Goal: Find contact information: Find contact information

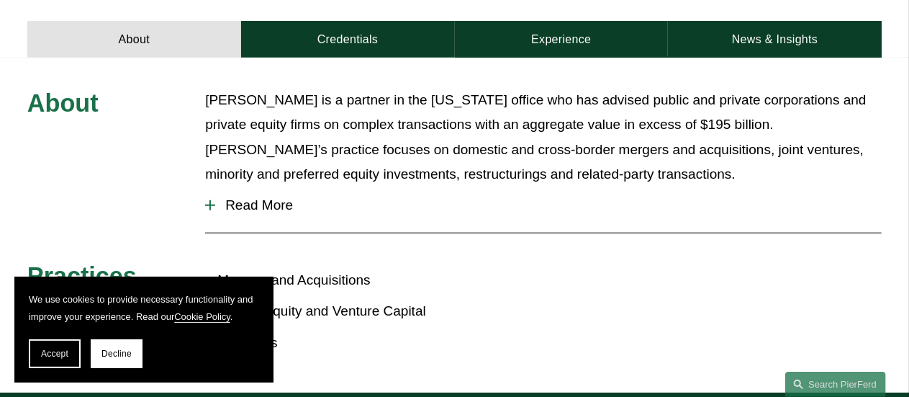
scroll to position [576, 0]
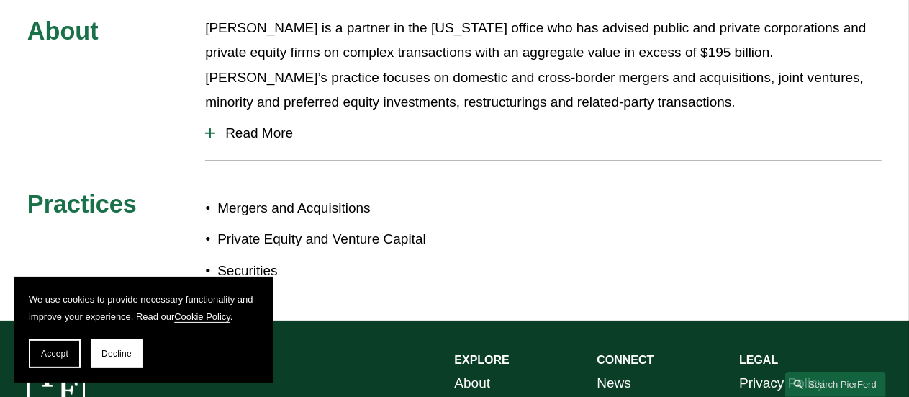
click at [210, 128] on div at bounding box center [209, 133] width 1 height 10
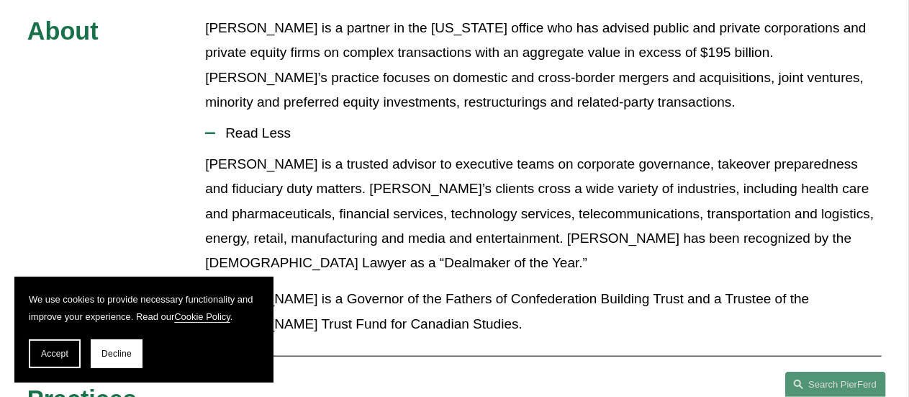
scroll to position [648, 0]
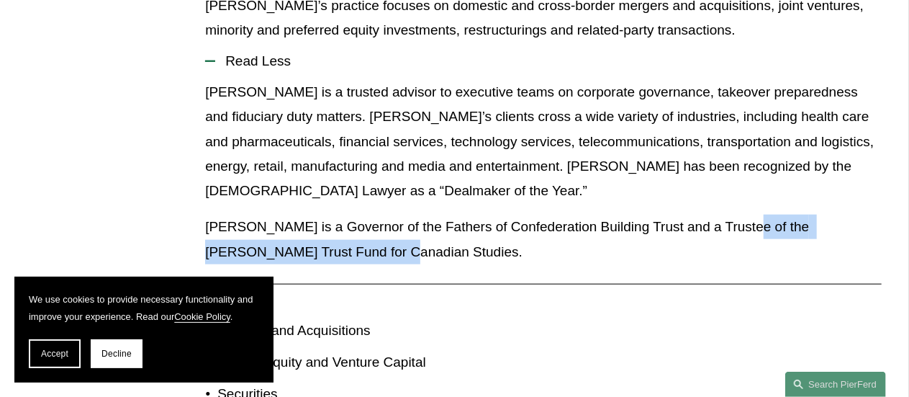
drag, startPoint x: 725, startPoint y: 176, endPoint x: 734, endPoint y: 195, distance: 20.9
click at [734, 214] on p "[PERSON_NAME] is a Governor of the Fathers of Confederation Building Trust and …" at bounding box center [543, 239] width 677 height 50
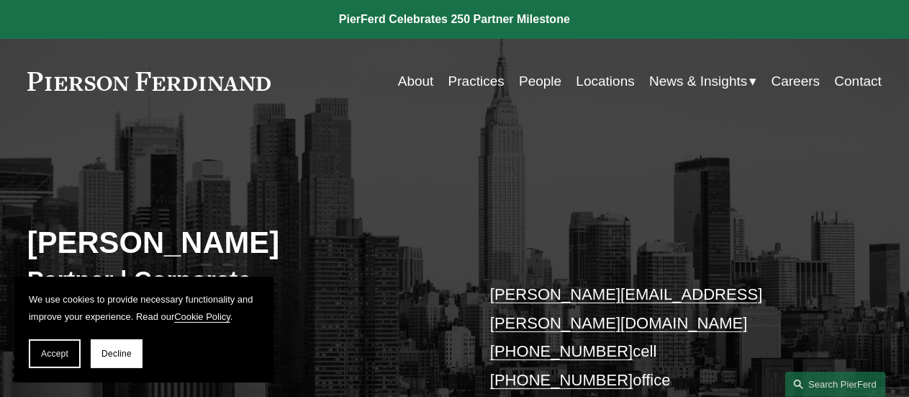
scroll to position [72, 0]
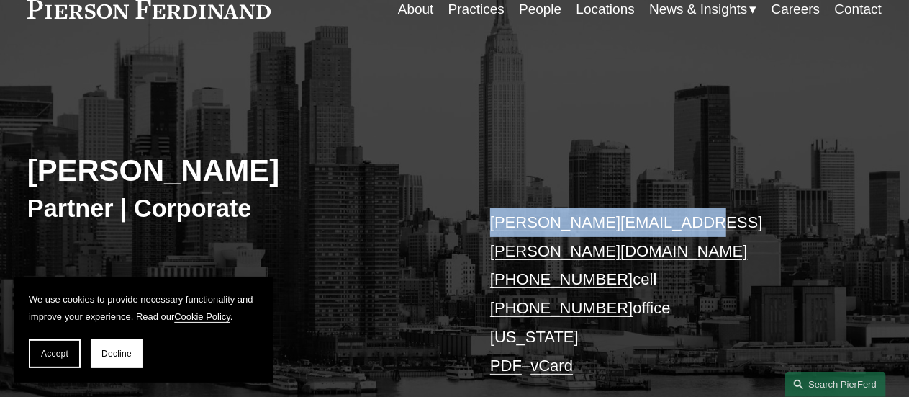
drag, startPoint x: 702, startPoint y: 217, endPoint x: 464, endPoint y: 217, distance: 238.2
click at [464, 217] on div "[PERSON_NAME] Partner | Corporate [PERSON_NAME][EMAIL_ADDRESS][PERSON_NAME][DOM…" at bounding box center [454, 247] width 909 height 337
copy div "[PERSON_NAME][EMAIL_ADDRESS][PERSON_NAME][DOMAIN_NAME]"
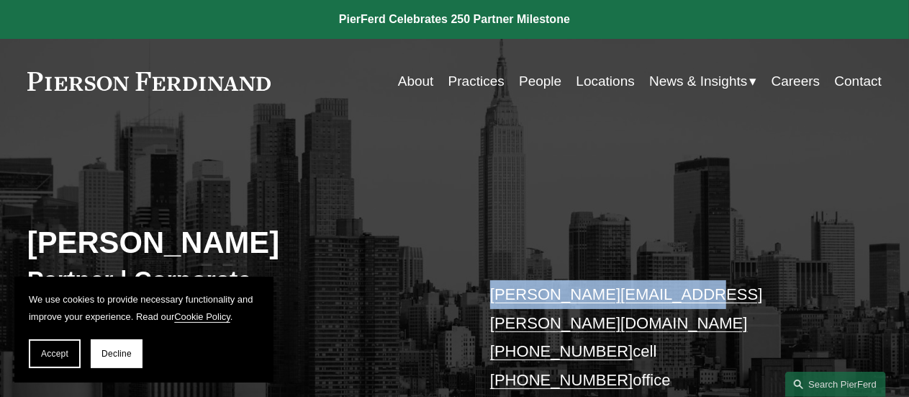
drag, startPoint x: 687, startPoint y: 293, endPoint x: 465, endPoint y: 300, distance: 222.5
click at [465, 300] on div "[PERSON_NAME] Partner | Corporate [PERSON_NAME][EMAIL_ADDRESS][PERSON_NAME][DOM…" at bounding box center [454, 319] width 909 height 337
copy div "[PERSON_NAME][EMAIL_ADDRESS][PERSON_NAME][DOMAIN_NAME]"
